Goal: Information Seeking & Learning: Learn about a topic

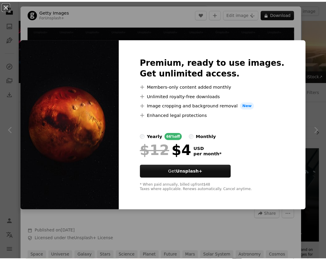
scroll to position [1287, 0]
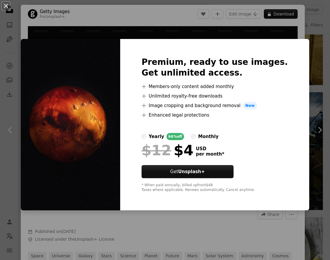
click at [109, 27] on div "An X shape Premium, ready to use images. Get unlimited access. A plus sign Memb…" at bounding box center [165, 130] width 330 height 260
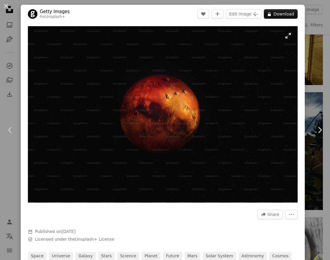
drag, startPoint x: 56, startPoint y: 211, endPoint x: 54, endPoint y: 192, distance: 18.5
click at [56, 211] on div "A forward-right arrow Share More Actions" at bounding box center [163, 214] width 270 height 10
click at [8, 7] on button "An X shape" at bounding box center [5, 5] width 7 height 7
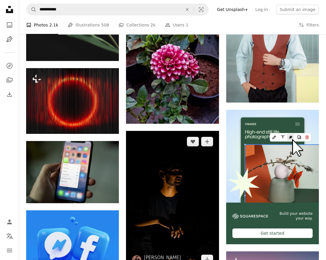
scroll to position [1584, 0]
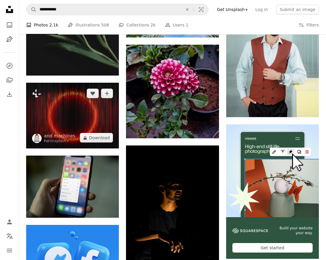
click at [59, 114] on img at bounding box center [72, 116] width 93 height 66
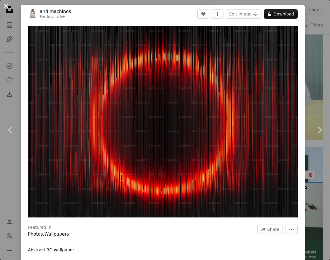
click at [303, 84] on div "An X shape Chevron left Chevron right and machines For Unsplash+ A heart A plus…" at bounding box center [165, 130] width 330 height 260
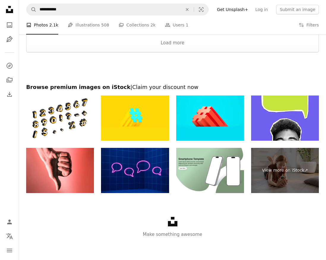
scroll to position [2289, 0]
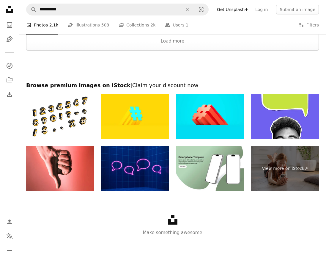
click at [82, 222] on div "Unsplash logo Make something awesome" at bounding box center [172, 225] width 307 height 69
